Goal: Check status

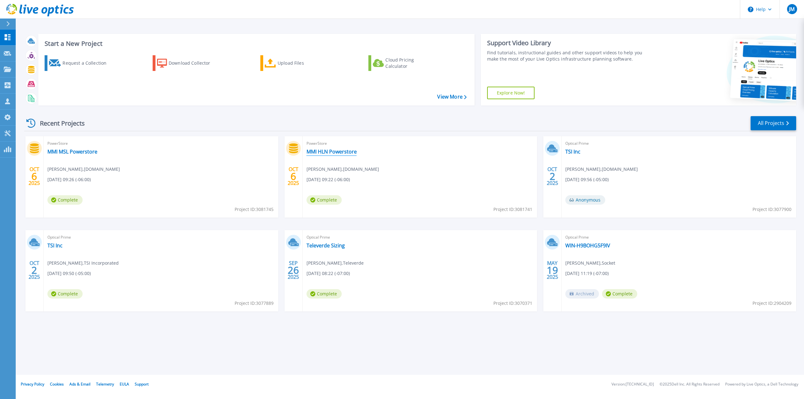
click at [339, 152] on link "MMI HLN Powerstore" at bounding box center [332, 152] width 50 height 6
